Goal: Transaction & Acquisition: Purchase product/service

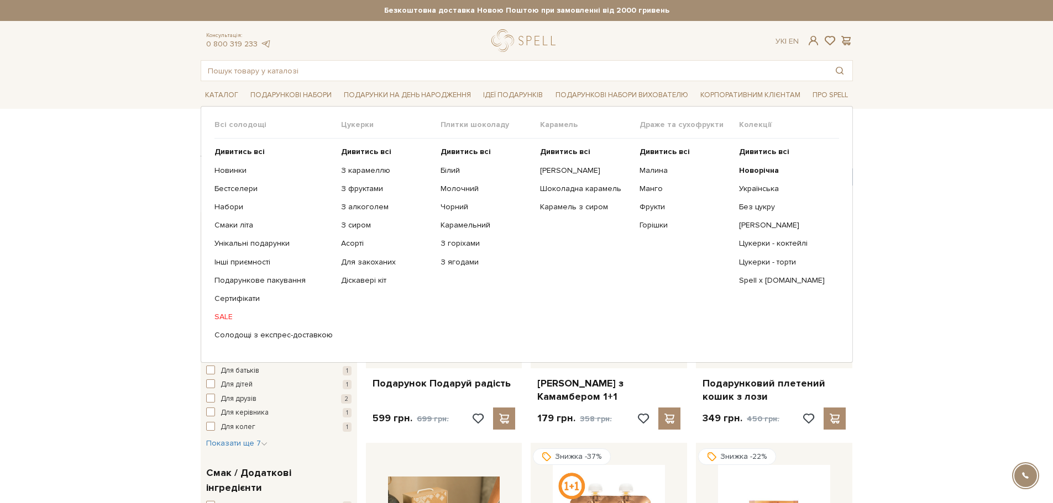
click at [227, 317] on link "SALE" at bounding box center [273, 317] width 118 height 10
